Goal: Task Accomplishment & Management: Manage account settings

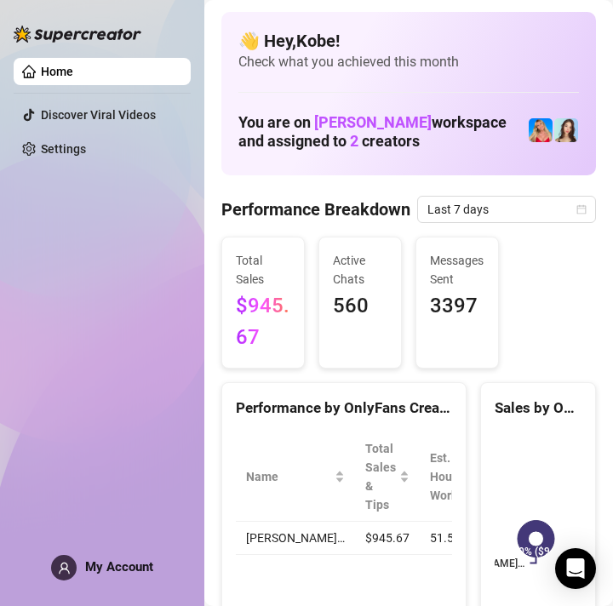
click at [125, 575] on div "My Account" at bounding box center [102, 568] width 102 height 26
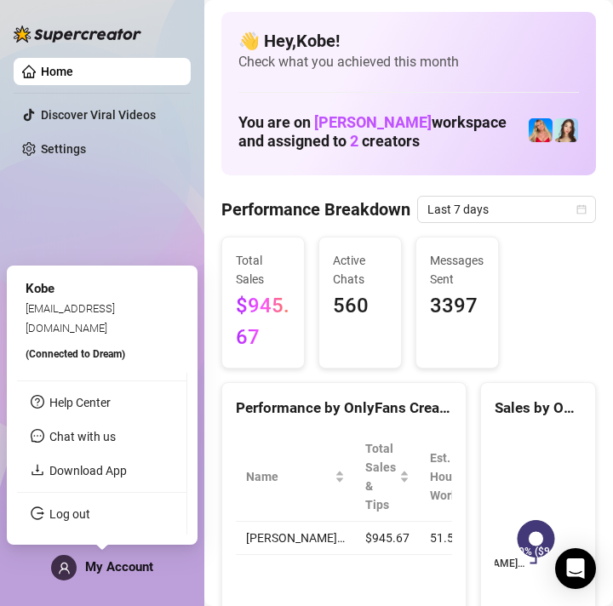
click at [90, 520] on link "Log out" at bounding box center [69, 514] width 41 height 14
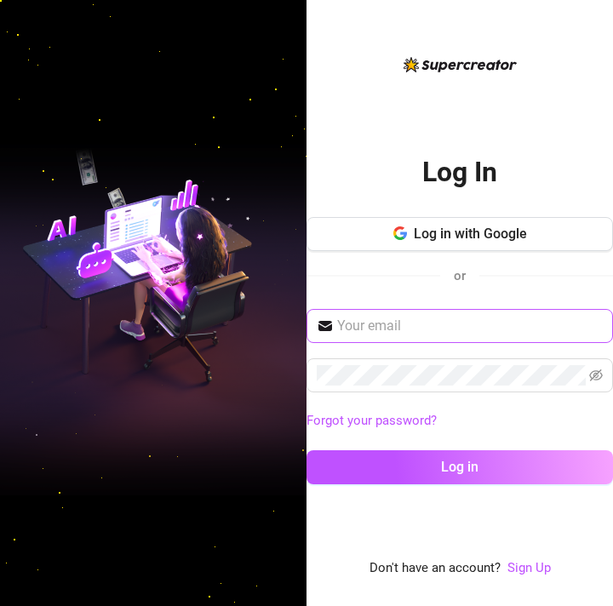
click at [409, 311] on span at bounding box center [459, 326] width 306 height 34
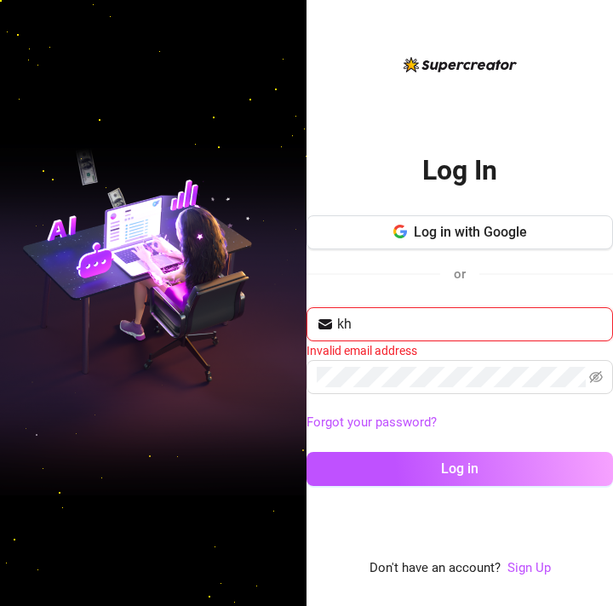
type input "kharlvincent2003@gmail.com"
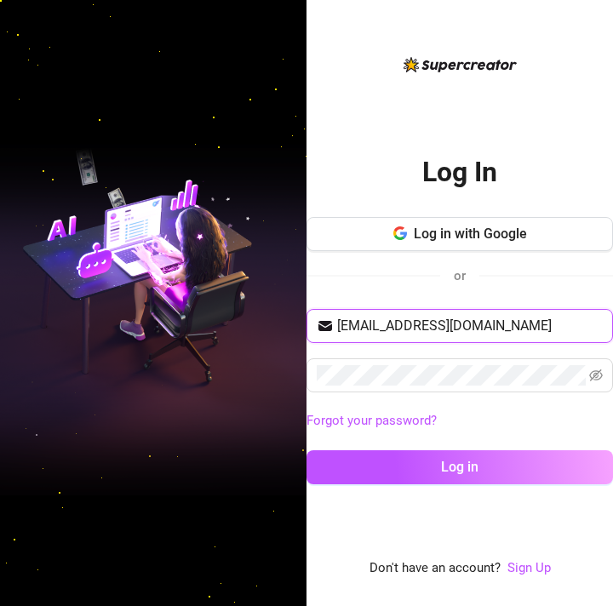
click at [306, 450] on button "Log in" at bounding box center [459, 467] width 306 height 34
